Goal: Contribute content

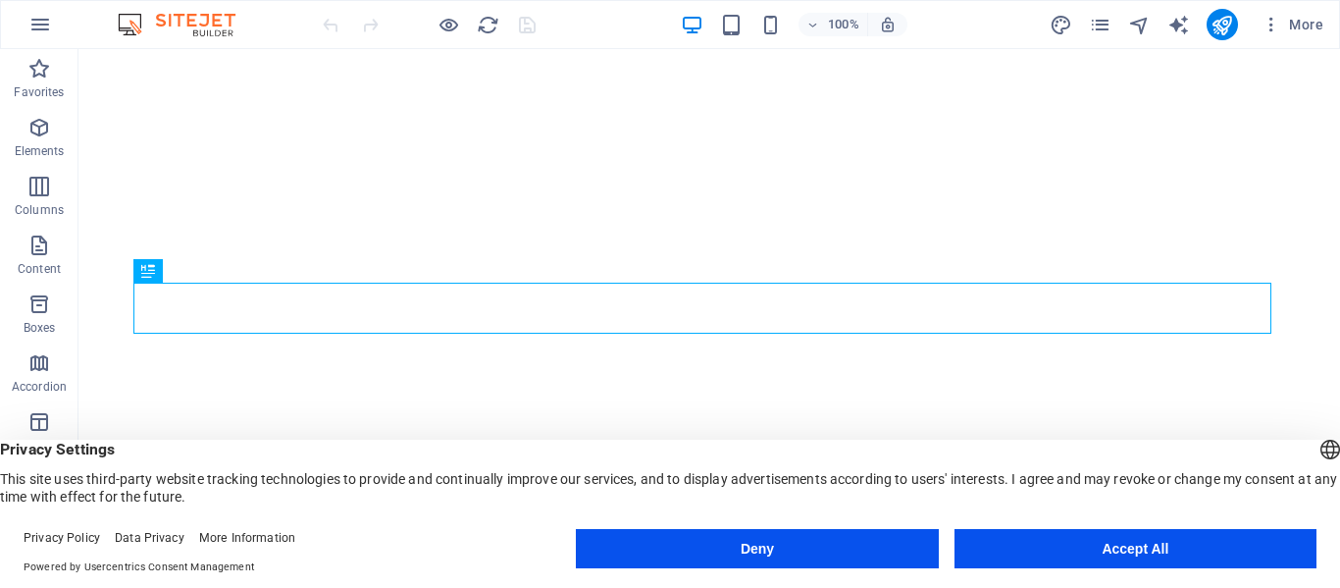
click at [1124, 546] on button "Accept All" at bounding box center [1136, 548] width 362 height 39
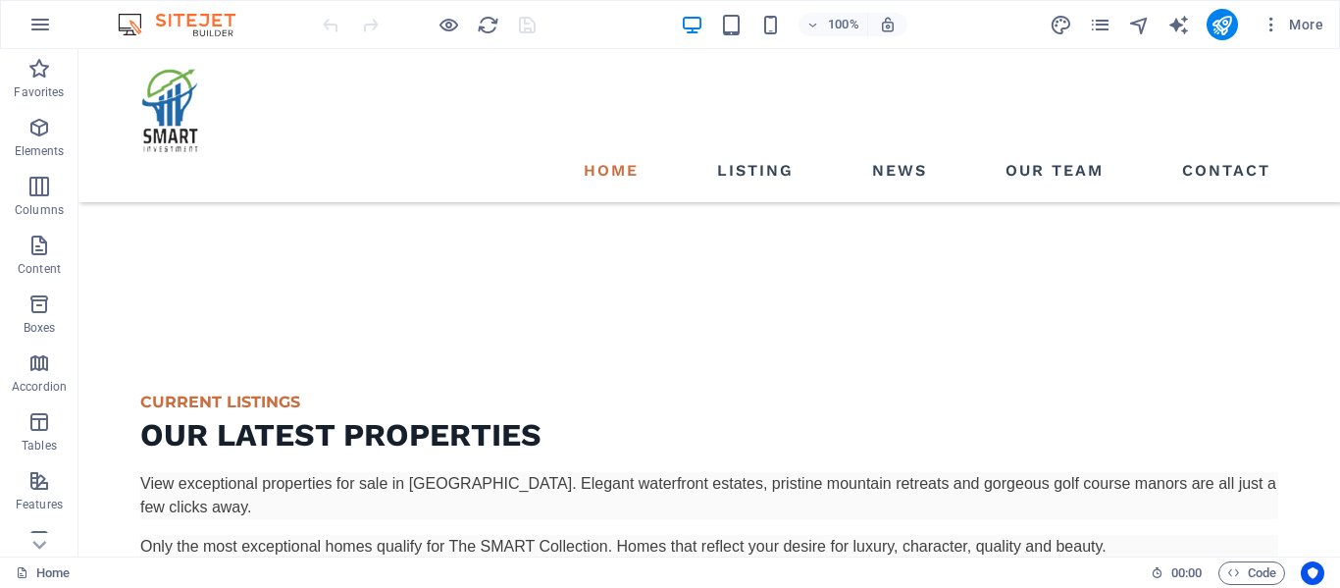
scroll to position [2830, 0]
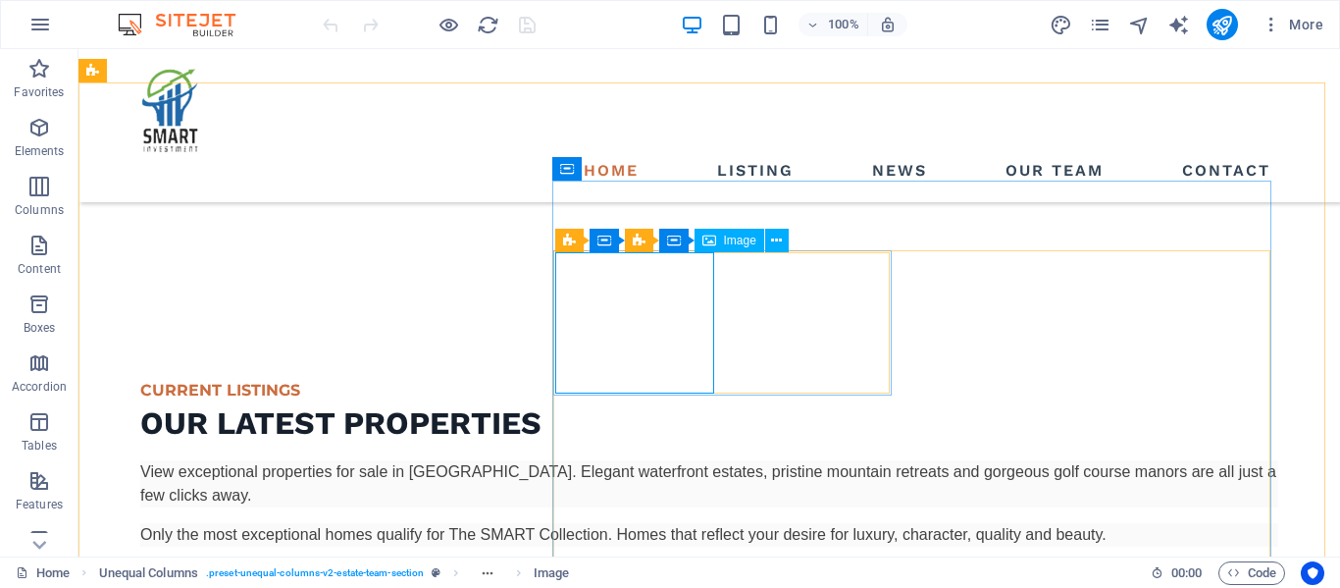
click at [737, 239] on span "Image" at bounding box center [740, 241] width 32 height 12
click at [719, 240] on div "Image" at bounding box center [730, 241] width 70 height 24
click at [779, 245] on icon at bounding box center [776, 241] width 11 height 21
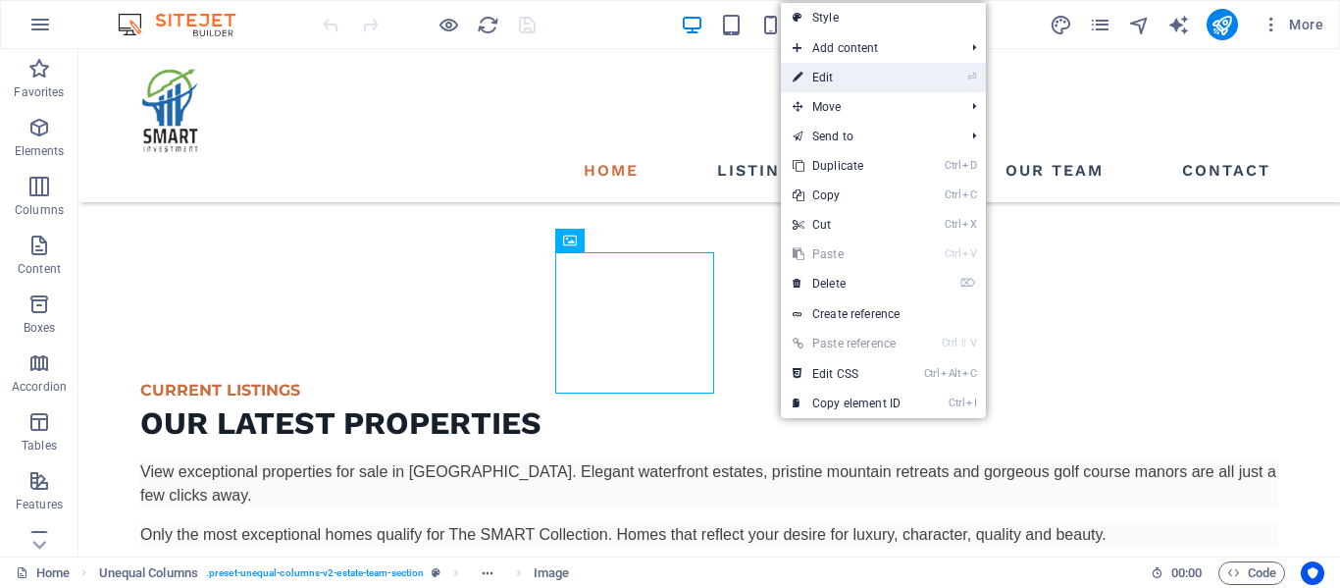
click at [841, 81] on link "⏎ Edit" at bounding box center [846, 77] width 131 height 29
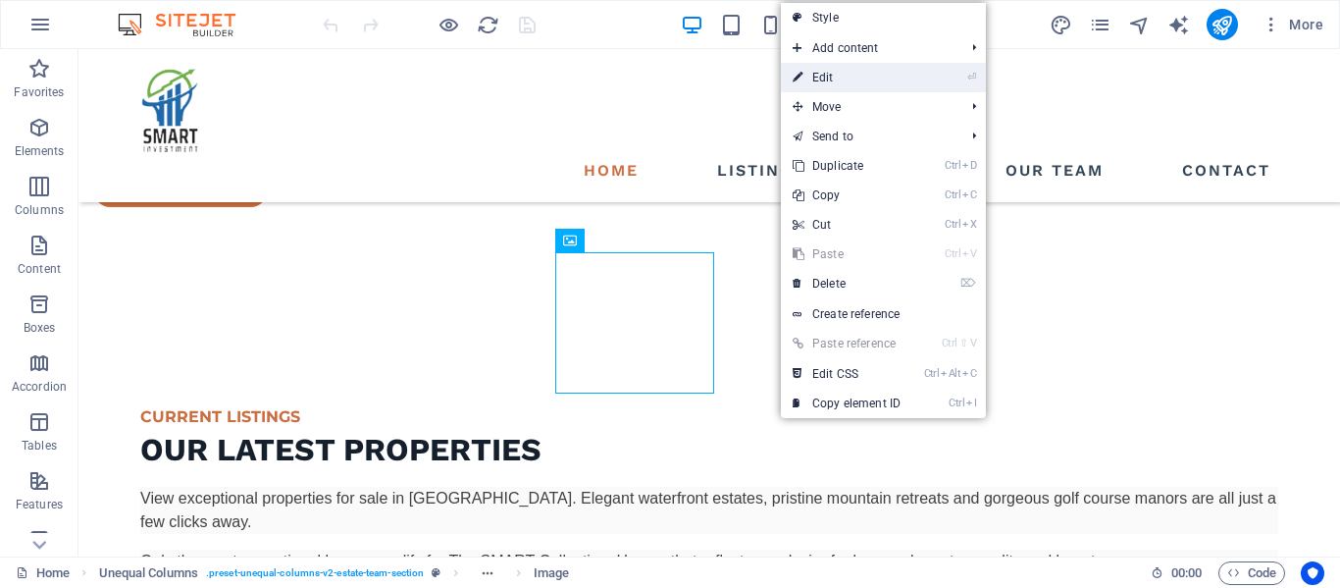
select select "%"
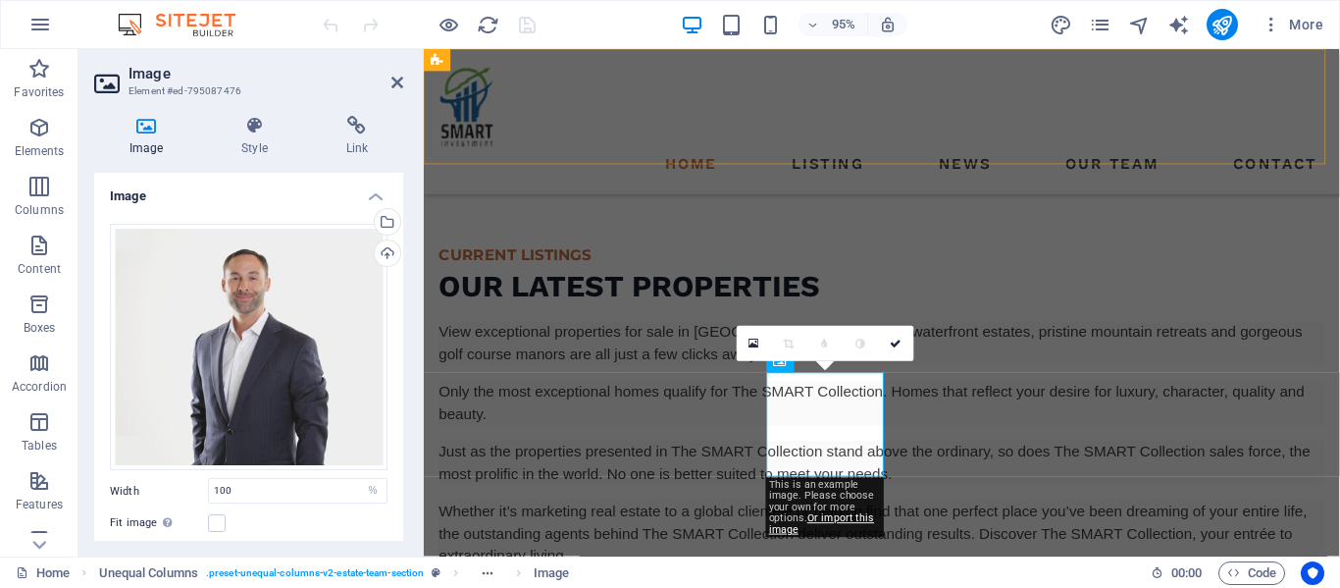
scroll to position [3021, 0]
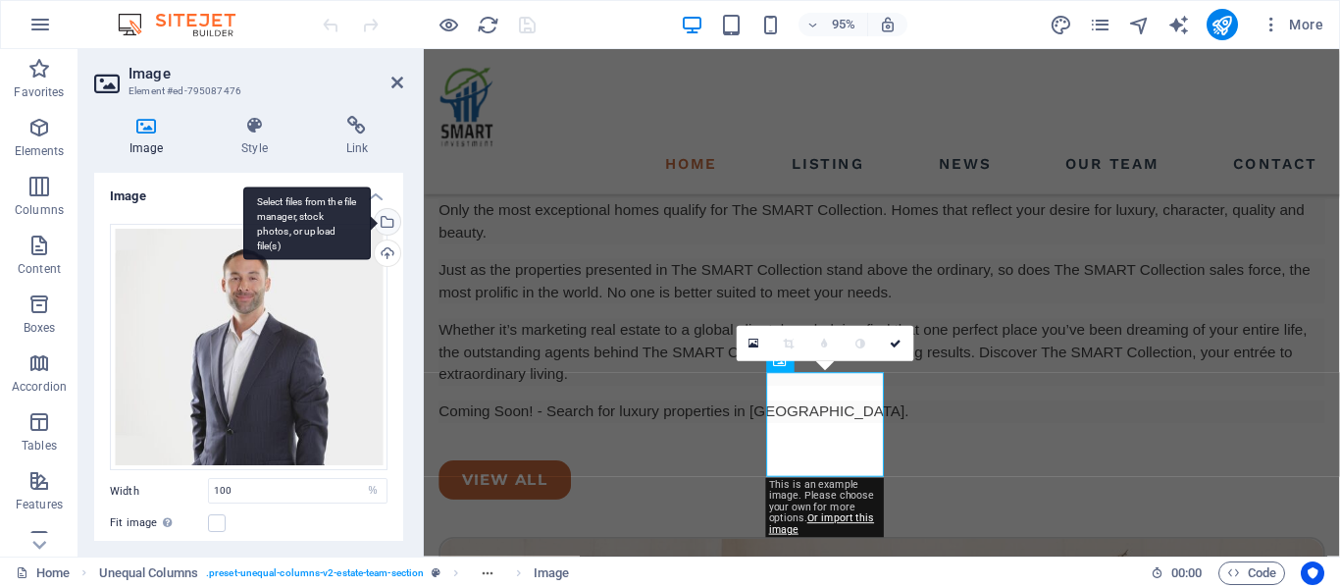
click at [385, 223] on div "Select files from the file manager, stock photos, or upload file(s)" at bounding box center [385, 223] width 29 height 29
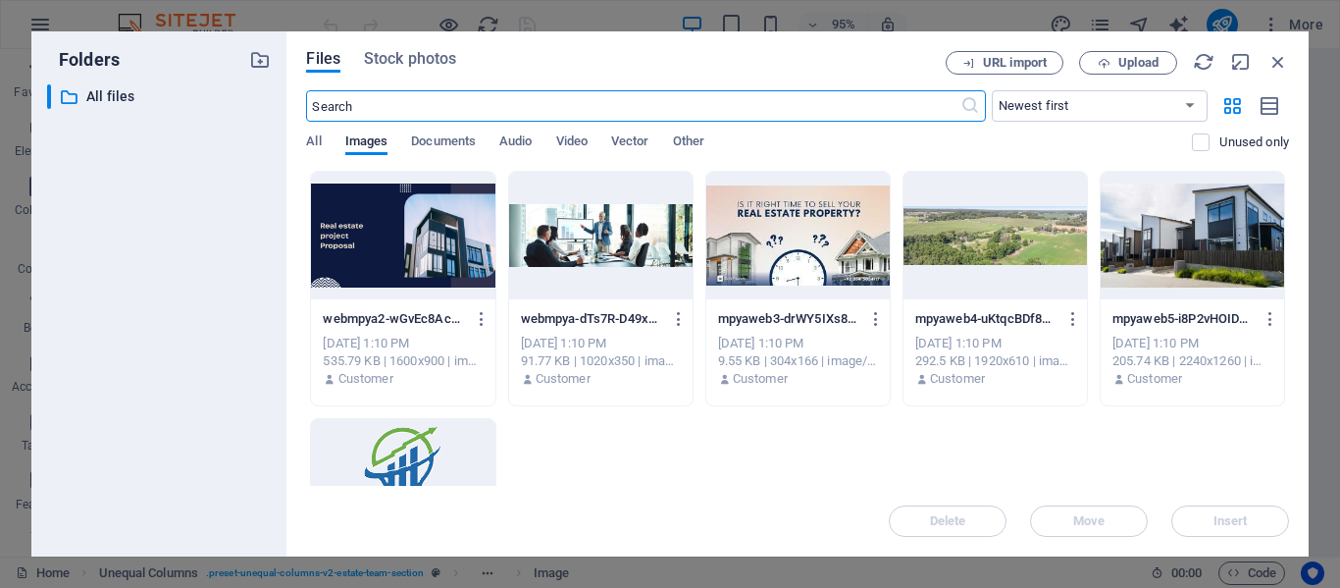
scroll to position [3615, 0]
click at [458, 142] on span "Documents" at bounding box center [443, 143] width 65 height 27
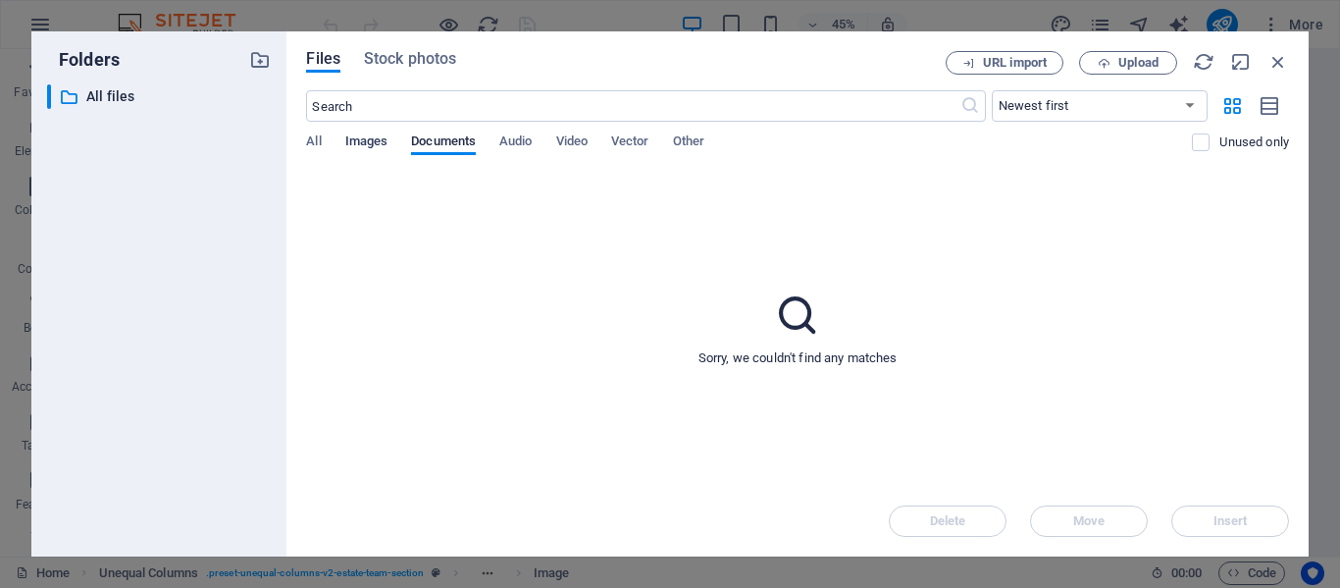
click at [369, 139] on span "Images" at bounding box center [366, 143] width 43 height 27
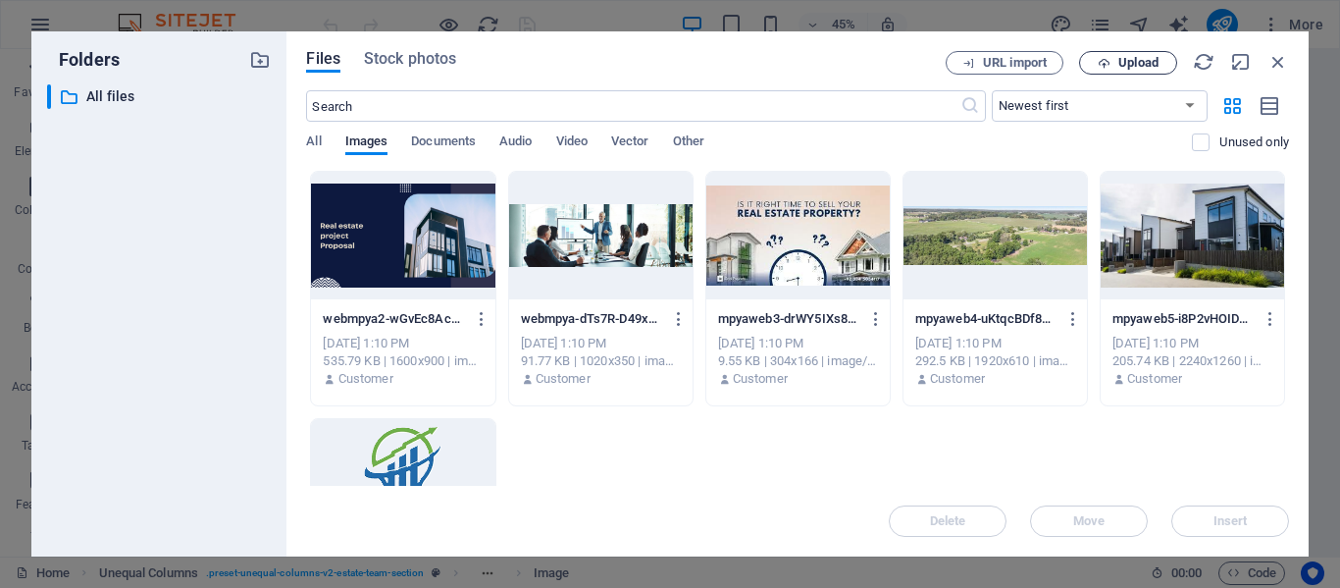
click at [1123, 63] on span "Upload" at bounding box center [1139, 63] width 40 height 12
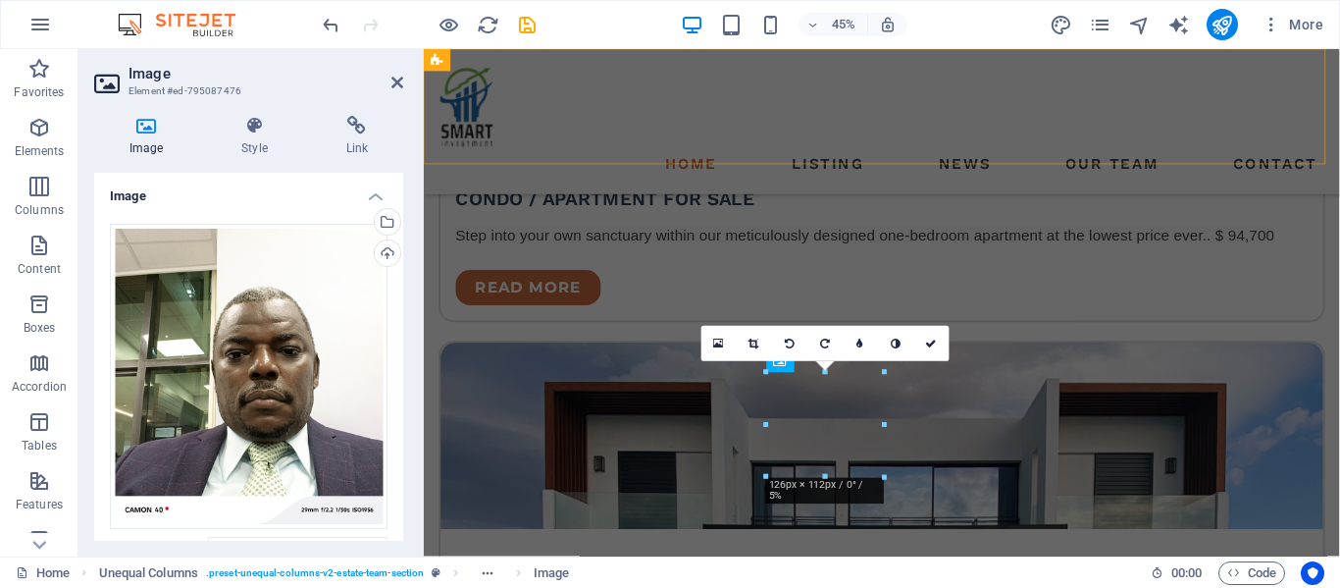
scroll to position [3021, 0]
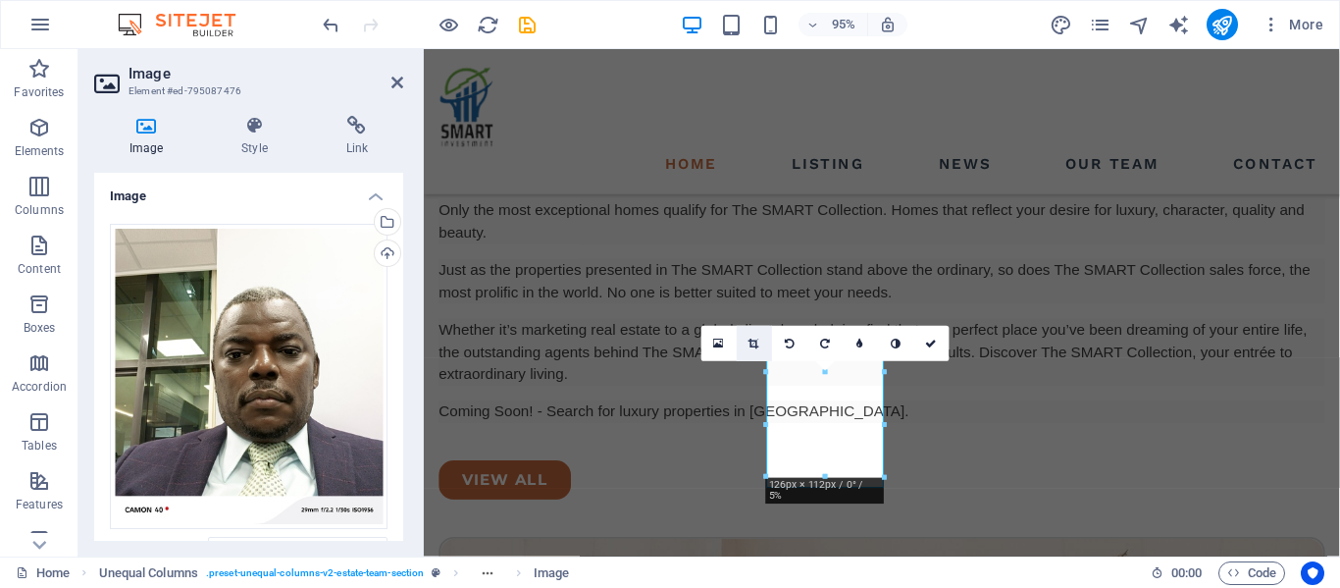
click at [754, 339] on icon at bounding box center [755, 344] width 11 height 11
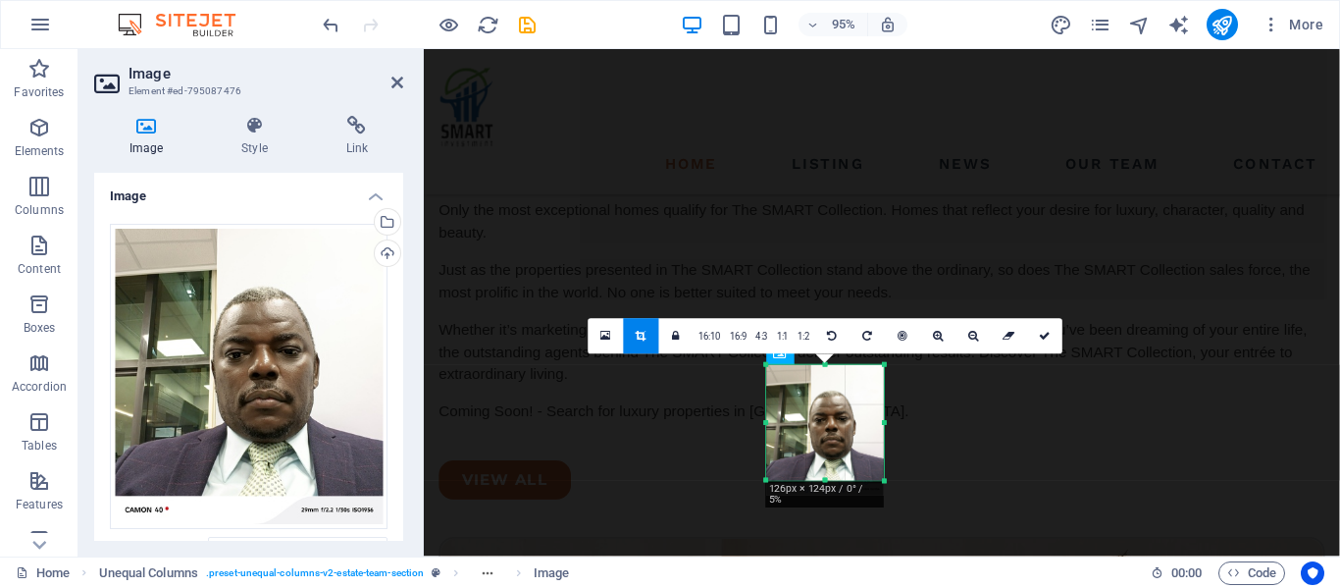
drag, startPoint x: 825, startPoint y: 486, endPoint x: 826, endPoint y: 470, distance: 15.7
click at [826, 470] on div "180 170 160 150 140 130 120 110 100 90 80 70 60 50 40 30 20 10 0 -10 -20 -30 -4…" at bounding box center [825, 423] width 118 height 116
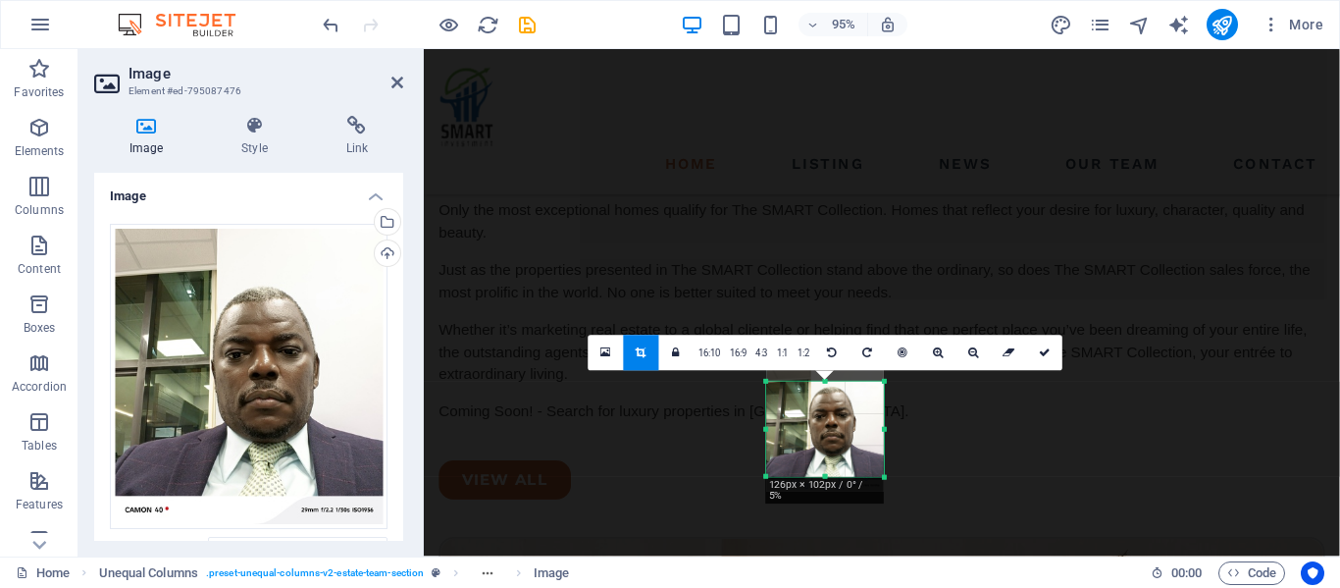
drag, startPoint x: 828, startPoint y: 361, endPoint x: 831, endPoint y: 383, distance: 21.8
click at [831, 383] on div at bounding box center [825, 382] width 118 height 7
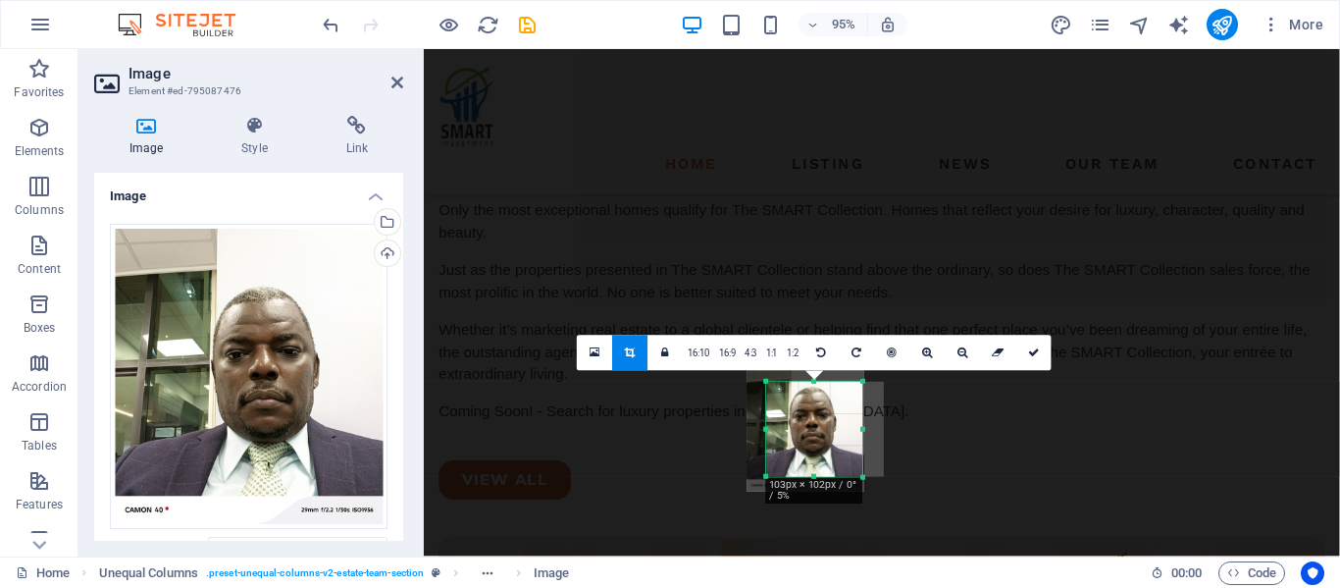
drag, startPoint x: 763, startPoint y: 432, endPoint x: 784, endPoint y: 431, distance: 20.6
click at [784, 431] on div "180 170 160 150 140 130 120 110 100 90 80 70 60 50 40 30 20 10 0 -10 -20 -30 -4…" at bounding box center [814, 429] width 96 height 95
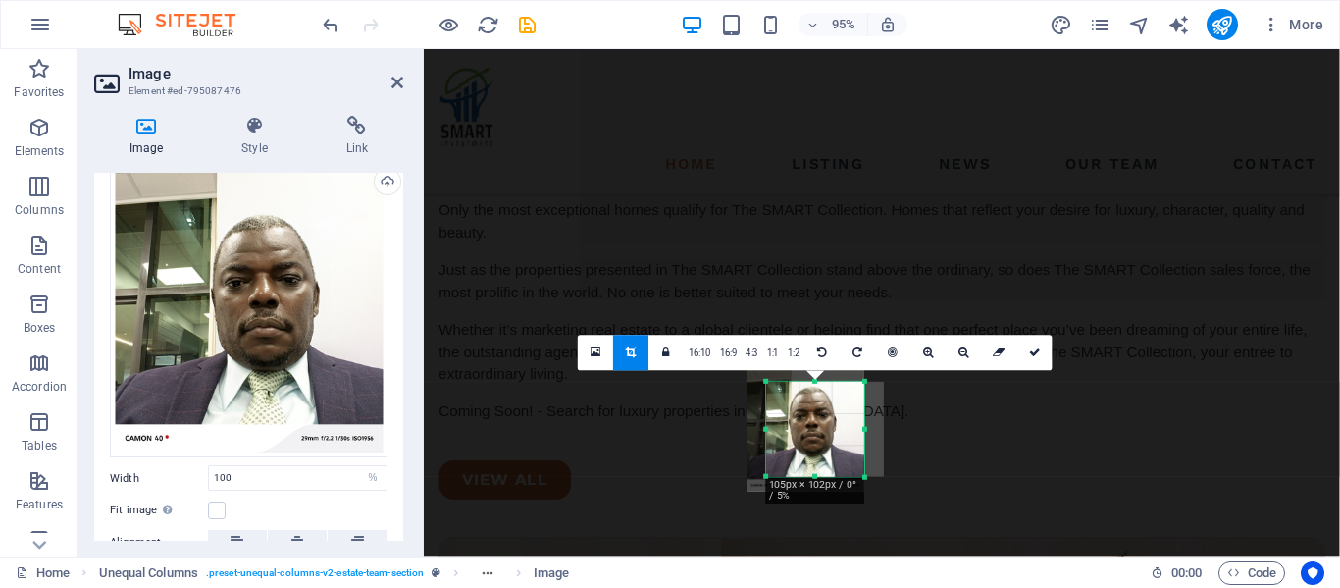
scroll to position [0, 0]
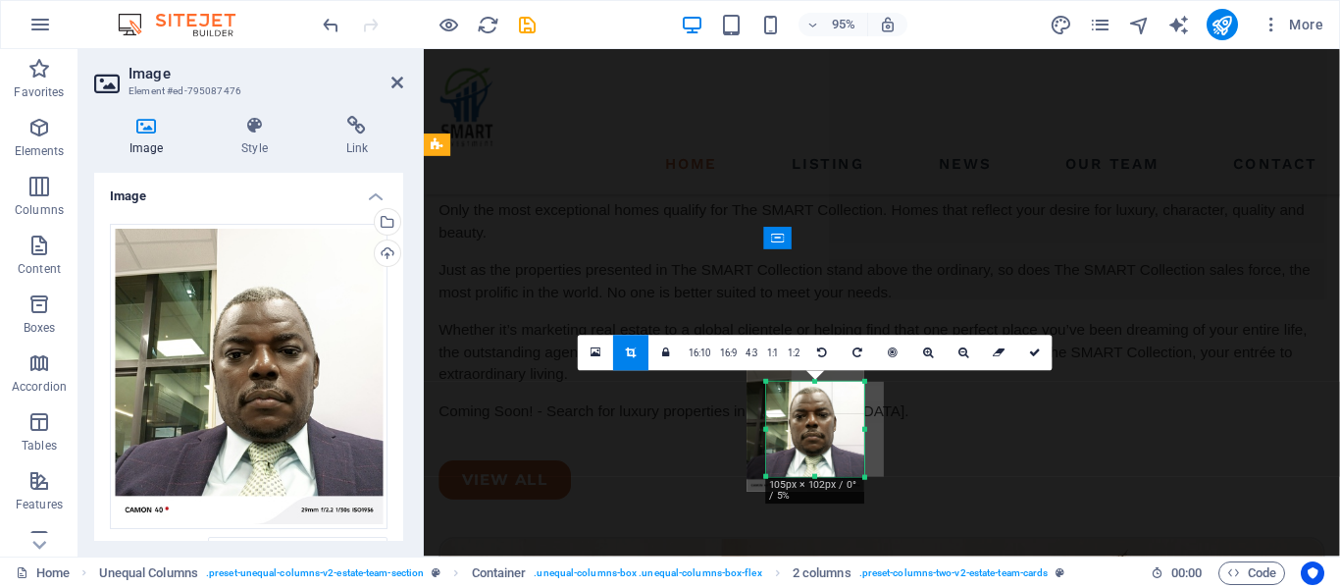
scroll to position [2830, 0]
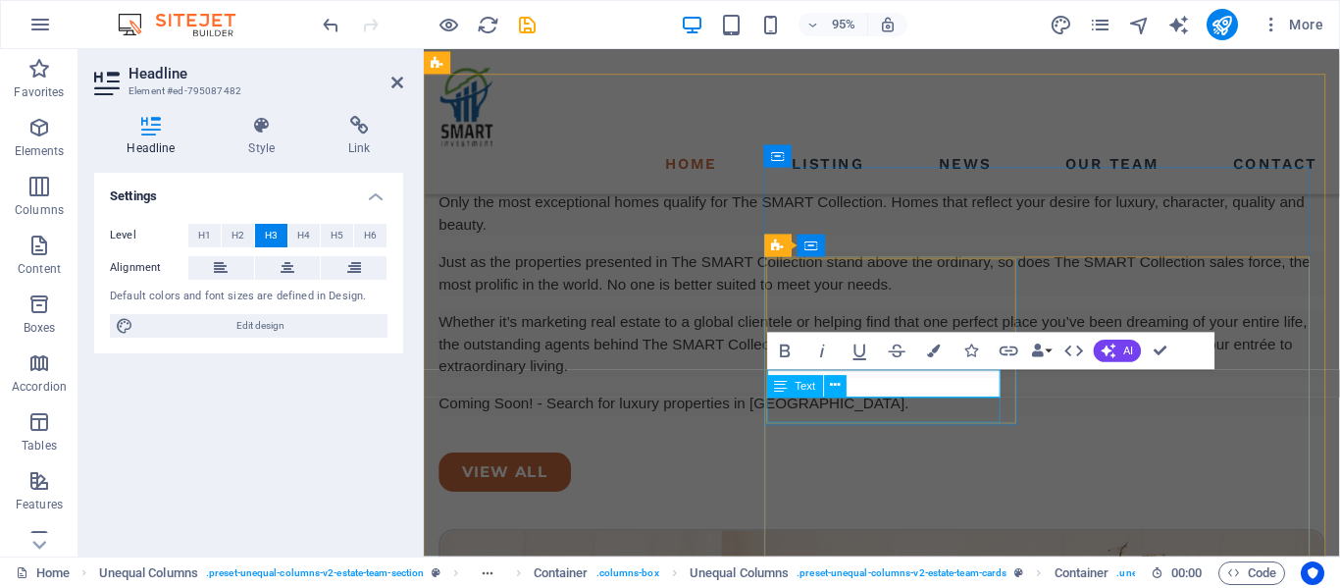
scroll to position [3108, 0]
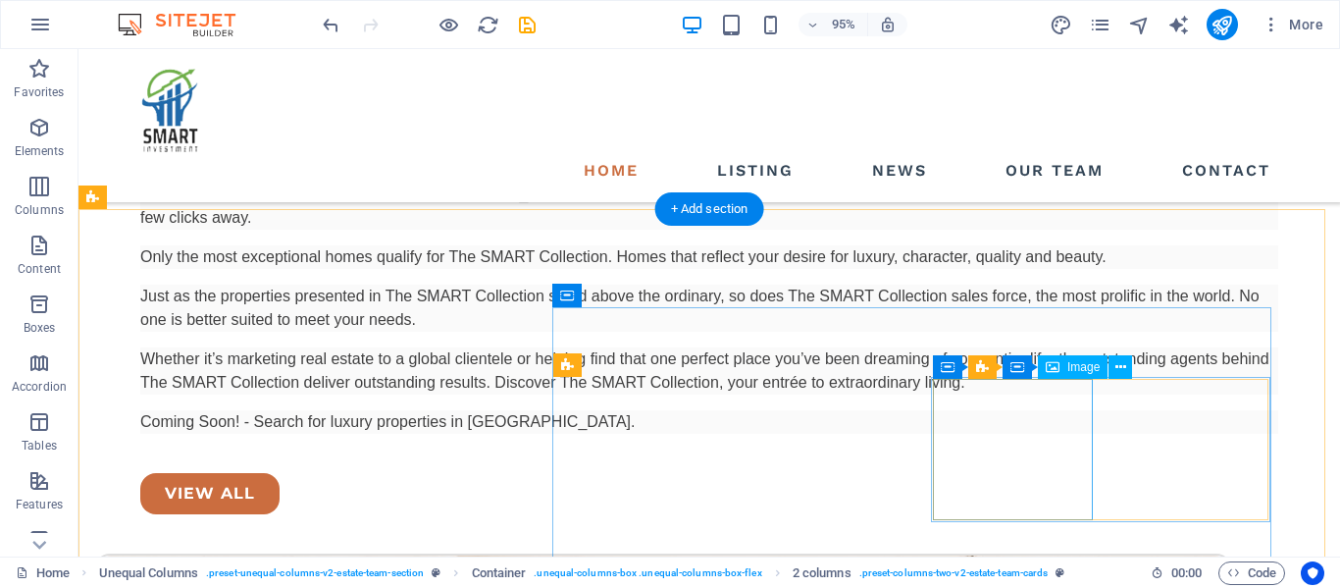
scroll to position [2703, 0]
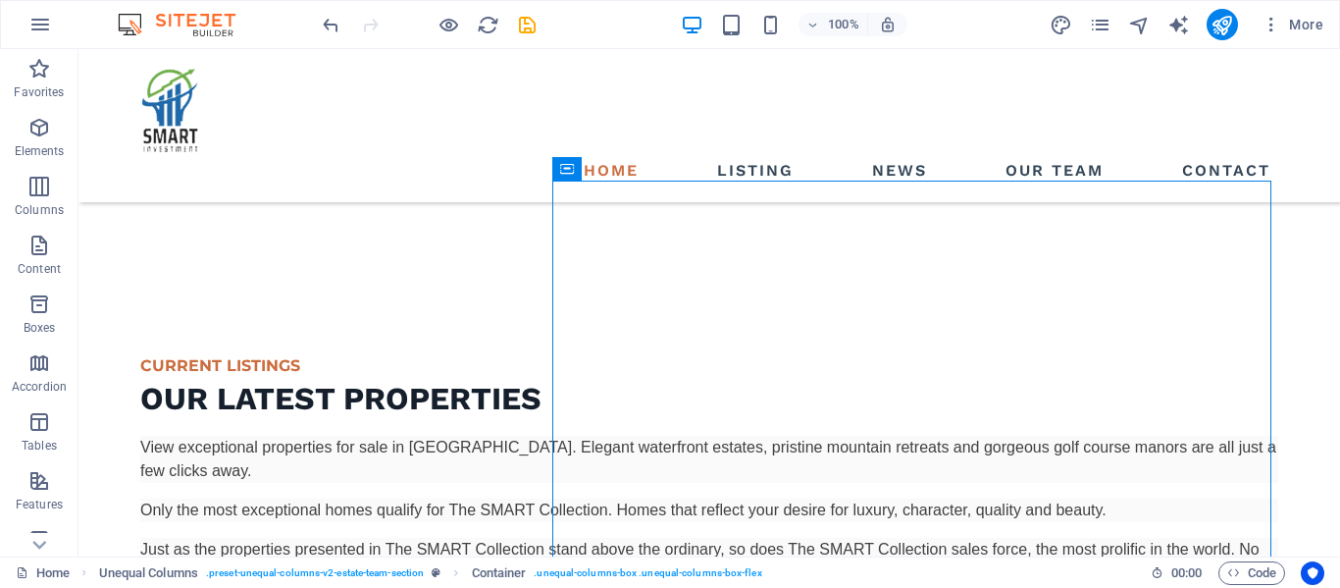
scroll to position [2830, 0]
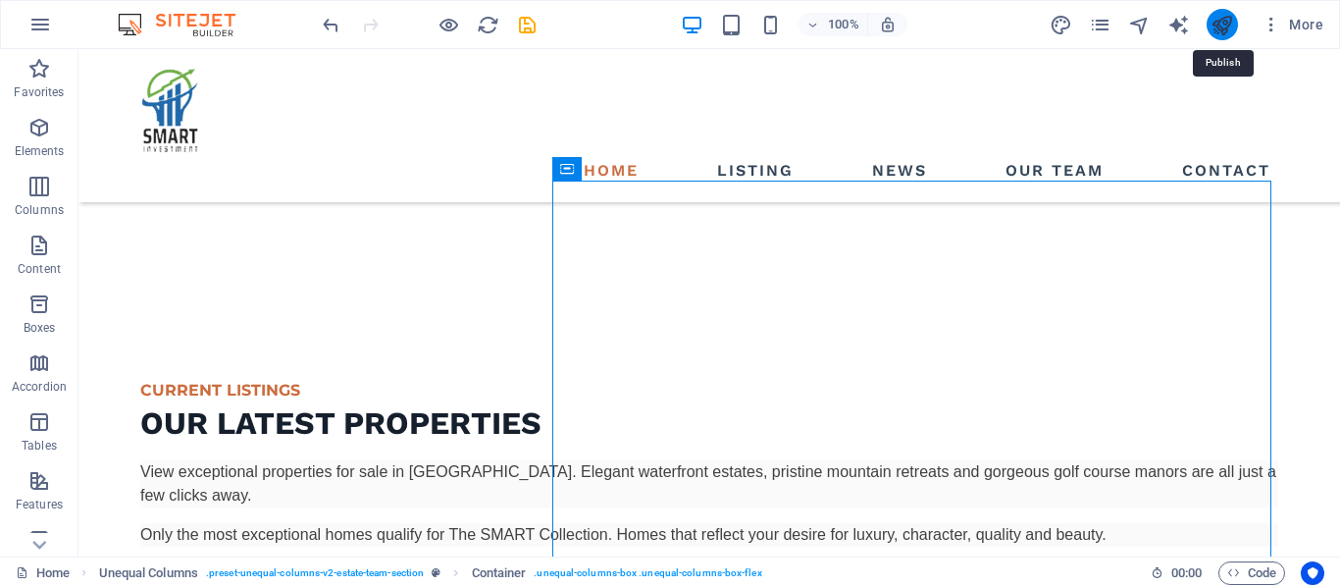
click at [1221, 25] on icon "publish" at bounding box center [1222, 25] width 23 height 23
